Goal: Find specific page/section: Find specific page/section

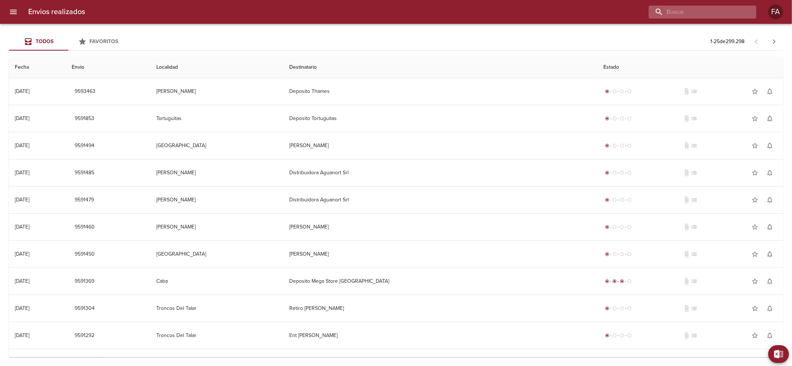
click at [726, 14] on input "buscar" at bounding box center [695, 12] width 95 height 13
paste input "[PERSON_NAME] [PERSON_NAME]"
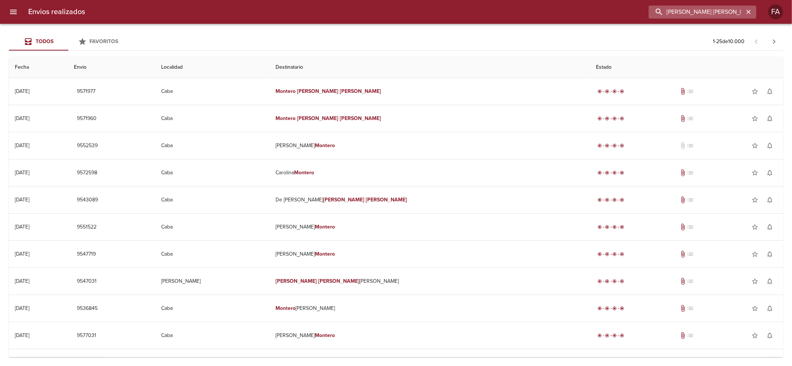
click at [710, 12] on input "[PERSON_NAME] [PERSON_NAME]" at bounding box center [695, 12] width 95 height 13
paste input "ARDUINO [PERSON_NAME]"
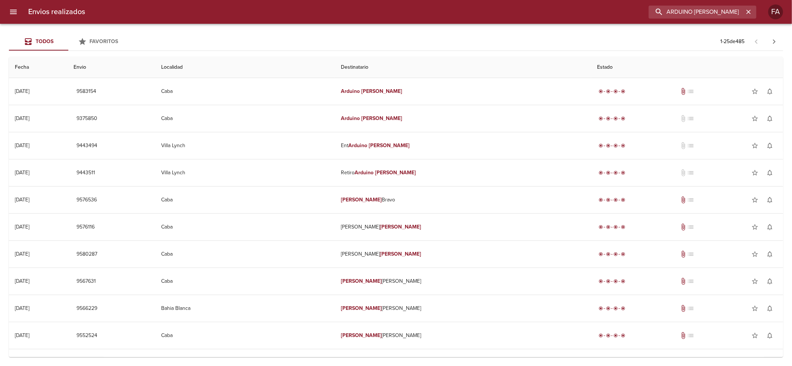
drag, startPoint x: 738, startPoint y: 13, endPoint x: 473, endPoint y: 56, distance: 268.4
click at [540, 0] on div "Envios realizados ARDUINO [PERSON_NAME] FA Todos Favoritos 1 - 25 de 485 Fecha …" at bounding box center [396, 0] width 792 height 0
paste input "[PERSON_NAME] ML"
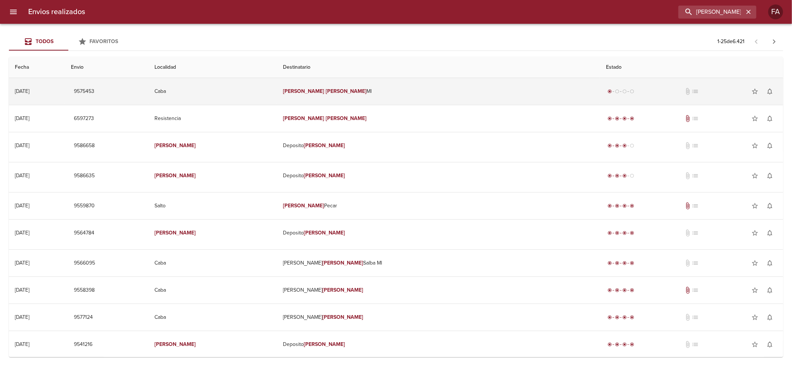
click at [351, 86] on td "[PERSON_NAME] [PERSON_NAME]" at bounding box center [438, 91] width 323 height 27
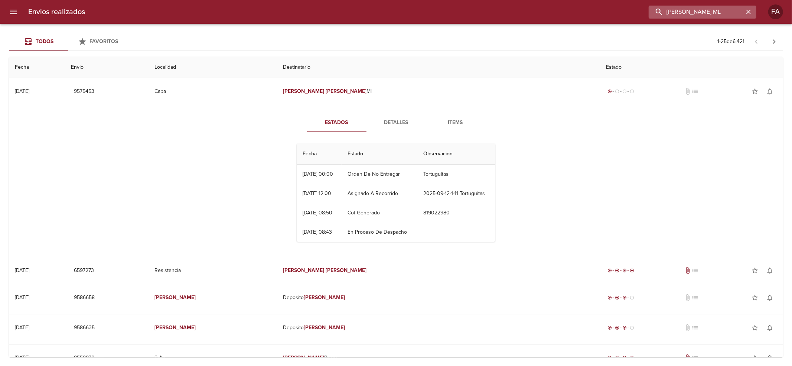
click at [737, 10] on input "[PERSON_NAME] ML" at bounding box center [695, 12] width 95 height 13
paste input "[PERSON_NAME]"
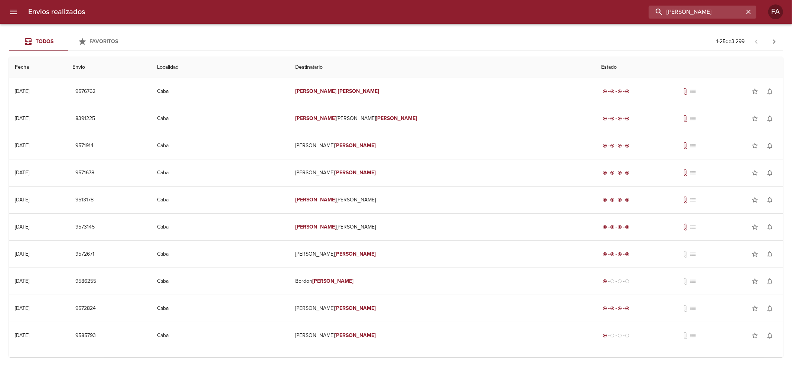
drag, startPoint x: 708, startPoint y: 13, endPoint x: 620, endPoint y: 20, distance: 88.6
click at [608, 23] on div "Envios realizados [PERSON_NAME] FA" at bounding box center [396, 12] width 792 height 24
paste input "[PERSON_NAME]"
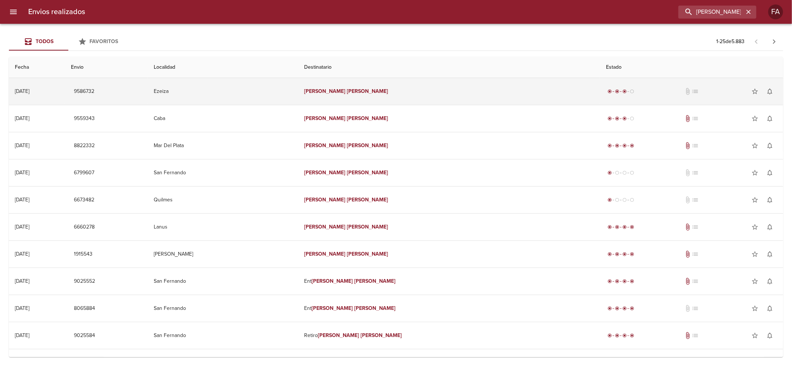
click at [298, 101] on td "Ezeiza" at bounding box center [223, 91] width 150 height 27
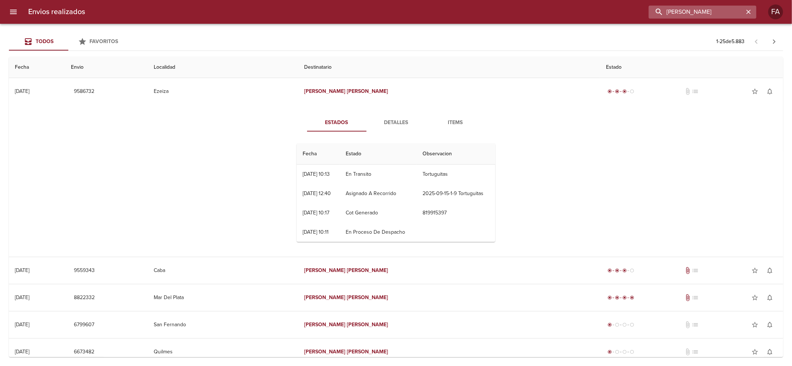
click at [738, 9] on input "[PERSON_NAME]" at bounding box center [695, 12] width 95 height 13
paste input "[PERSON_NAME]"
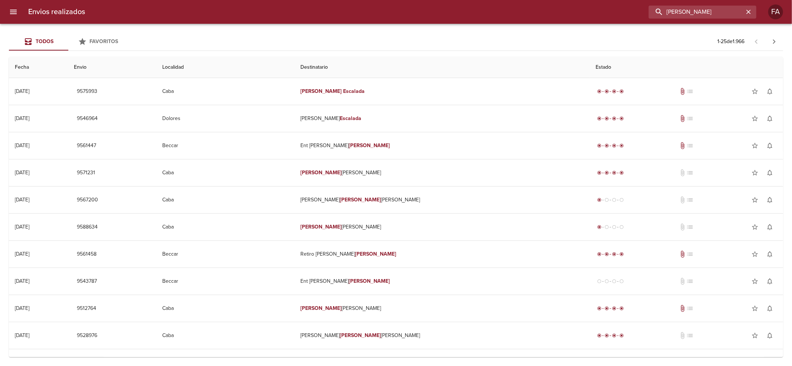
drag, startPoint x: 625, startPoint y: 42, endPoint x: 598, endPoint y: 50, distance: 28.3
click at [598, 0] on div "Envios realizados [PERSON_NAME] FA Todos Favoritos 1 - 25 de 1.966 Fecha Envio …" at bounding box center [396, 0] width 792 height 0
paste input "[PERSON_NAME]"
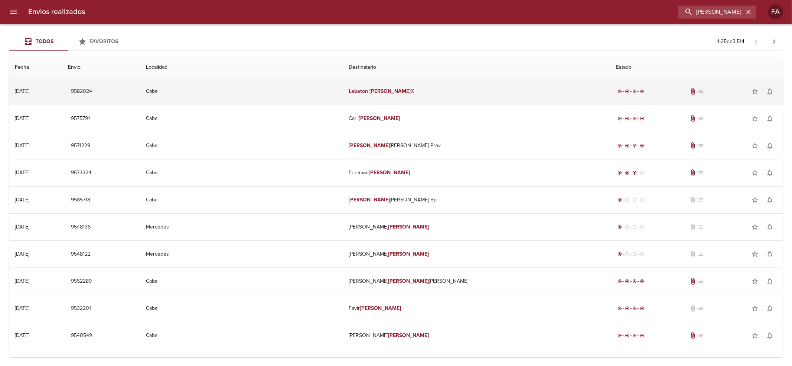
click at [446, 85] on td "[PERSON_NAME]" at bounding box center [476, 91] width 267 height 27
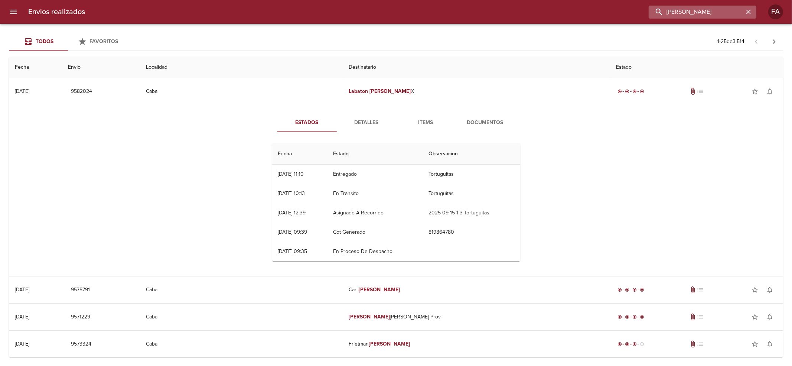
click at [716, 6] on input "[PERSON_NAME]" at bounding box center [695, 12] width 95 height 13
click at [713, 10] on input "[PERSON_NAME]" at bounding box center [695, 12] width 95 height 13
paste input "[PERSON_NAME]"
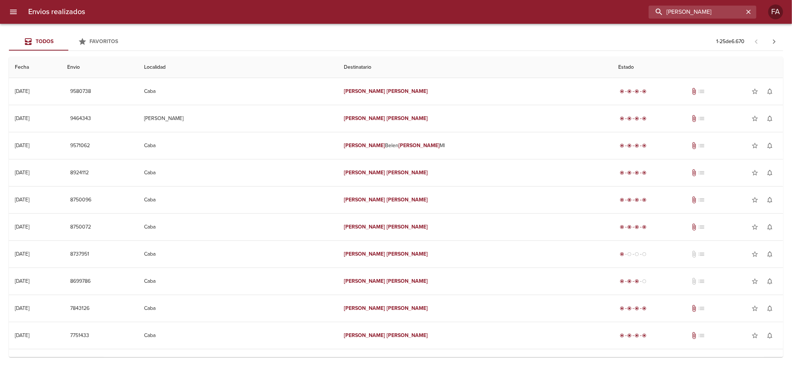
drag, startPoint x: 510, startPoint y: 36, endPoint x: 525, endPoint y: 36, distance: 15.2
click at [512, 0] on div "Envios realizados [PERSON_NAME] FA Todos Favoritos 1 - 25 de 6.670 Fecha Envio …" at bounding box center [396, 0] width 792 height 0
paste input "[PERSON_NAME] [PERSON_NAME]"
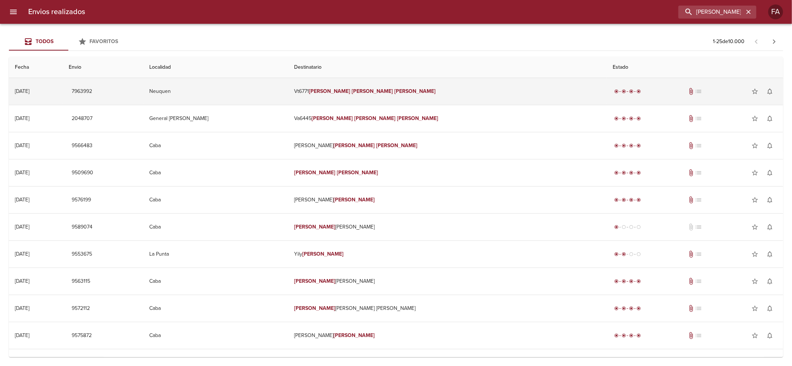
click at [379, 98] on td "Vt6771 [PERSON_NAME] [PERSON_NAME]" at bounding box center [447, 91] width 318 height 27
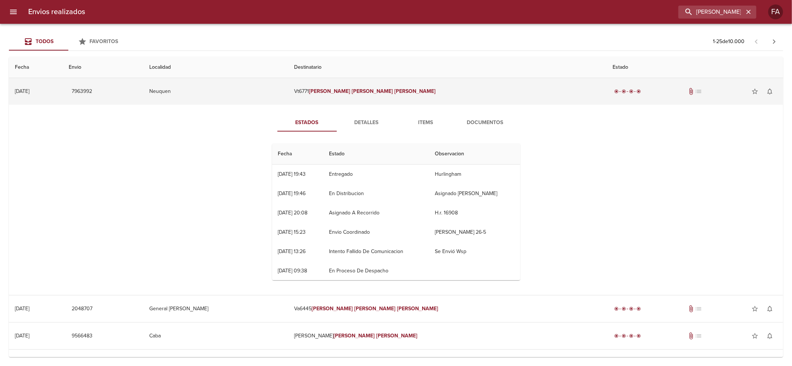
click at [374, 98] on td "Vt6771 [PERSON_NAME] [PERSON_NAME]" at bounding box center [447, 91] width 318 height 27
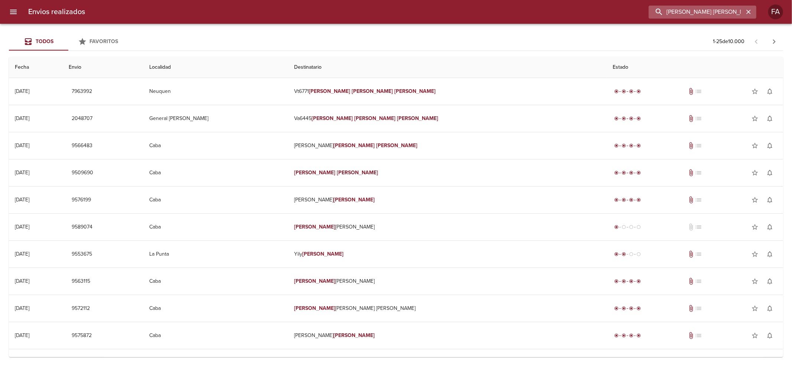
click at [725, 12] on input "[PERSON_NAME] [PERSON_NAME]" at bounding box center [695, 12] width 95 height 13
paste input "[PERSON_NAME]"
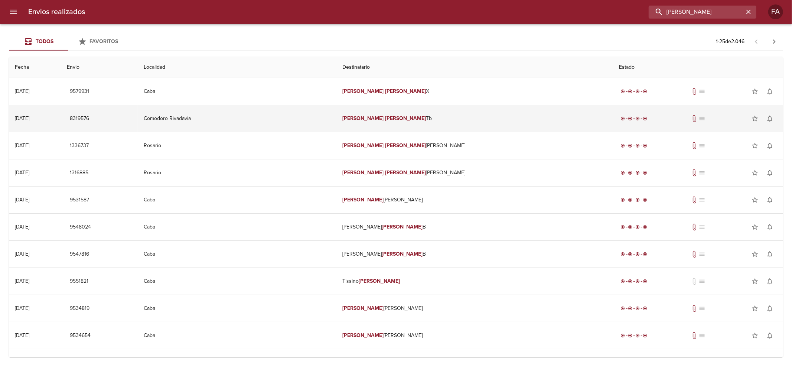
drag, startPoint x: 692, startPoint y: 27, endPoint x: 425, endPoint y: 114, distance: 281.2
click at [425, 0] on div "Envios realizados [PERSON_NAME] X FA Todos Favoritos 1 - 25 de 2.046 Fecha Envi…" at bounding box center [396, 0] width 792 height 0
paste input "[PERSON_NAME]"
type input "[PERSON_NAME]"
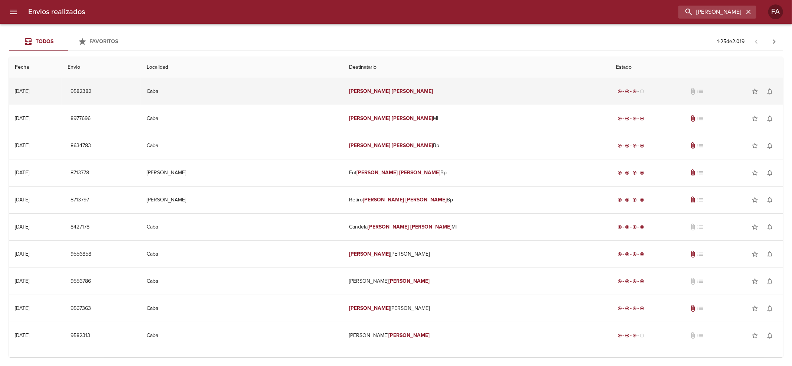
click at [487, 101] on td "[PERSON_NAME]" at bounding box center [476, 91] width 267 height 27
